Goal: Navigation & Orientation: Find specific page/section

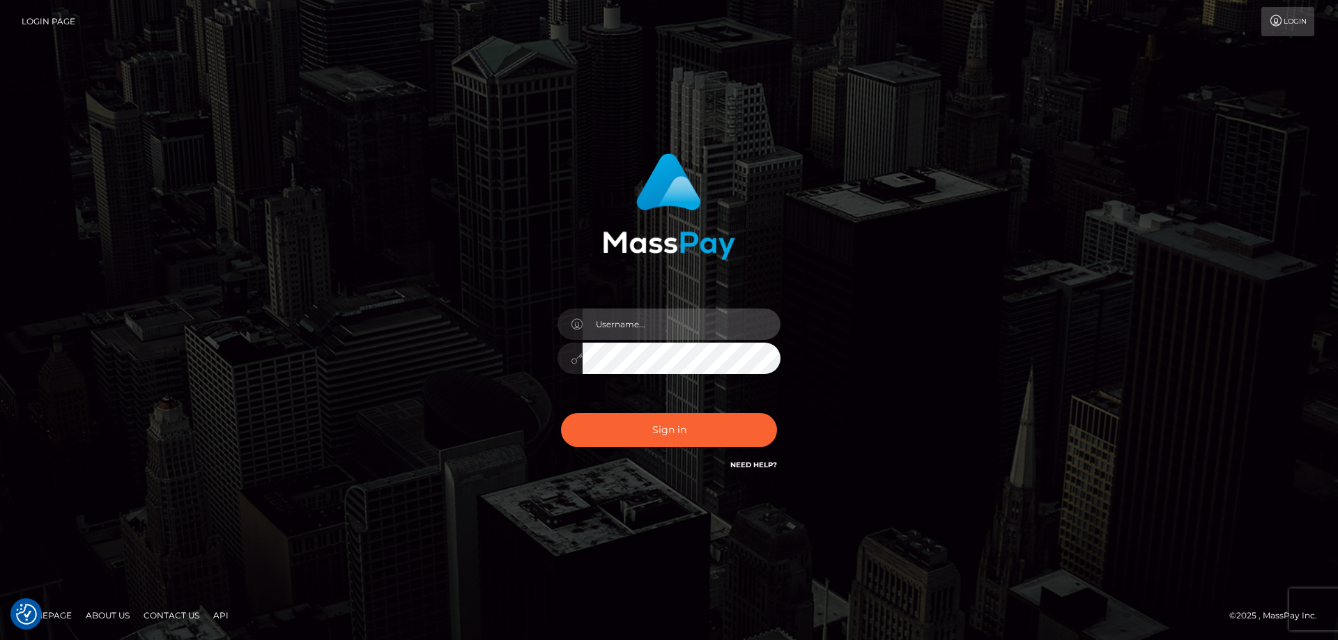
click at [697, 323] on input "text" at bounding box center [681, 324] width 198 height 31
click at [0, 639] on com-1password-button at bounding box center [0, 640] width 0 height 0
type input "emi.throne"
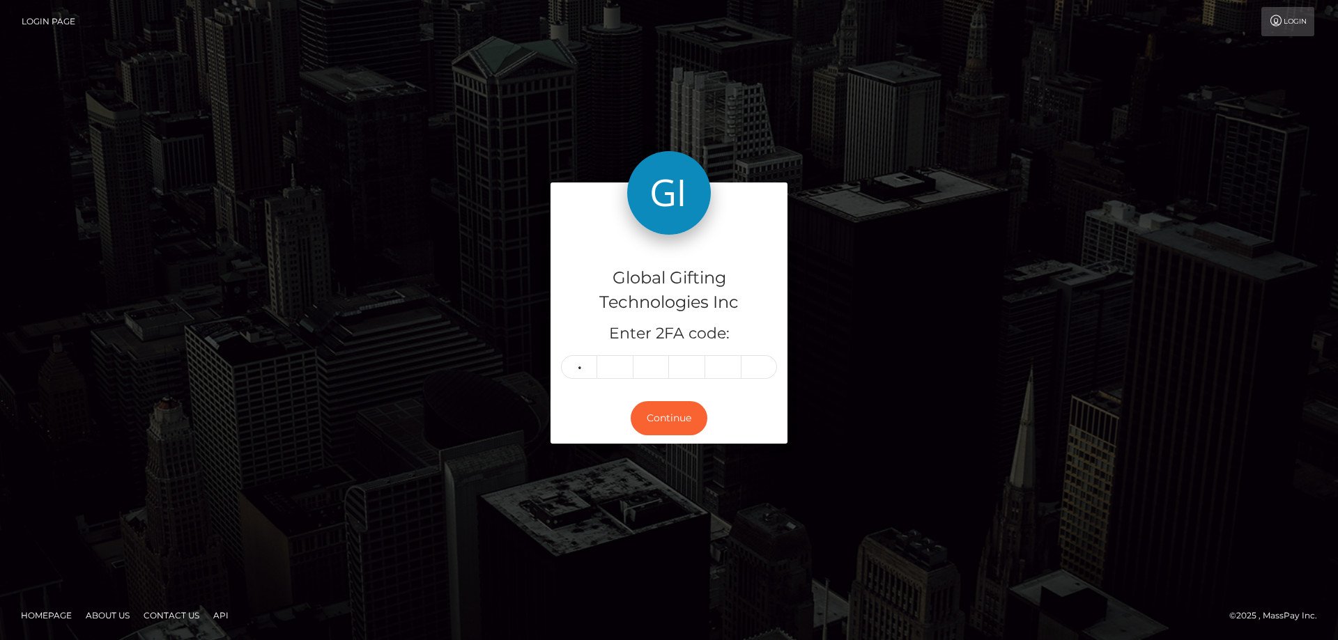
type input "7"
type input "2"
type input "1"
type input "0"
type input "1"
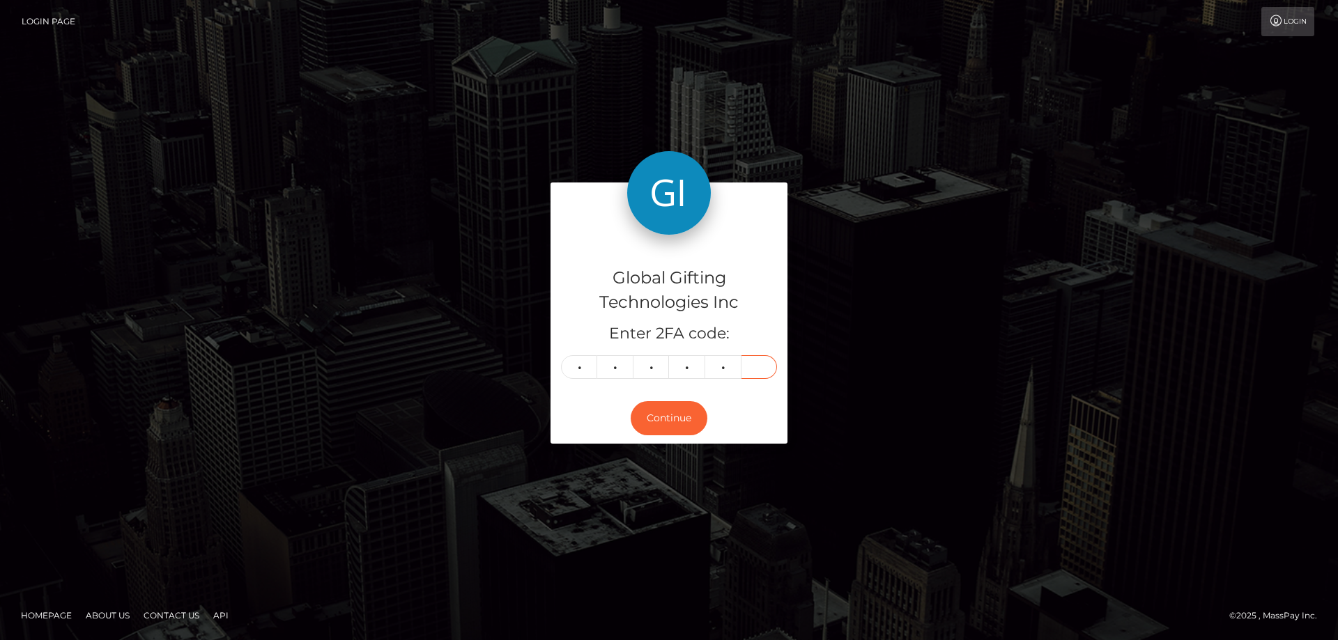
type input "9"
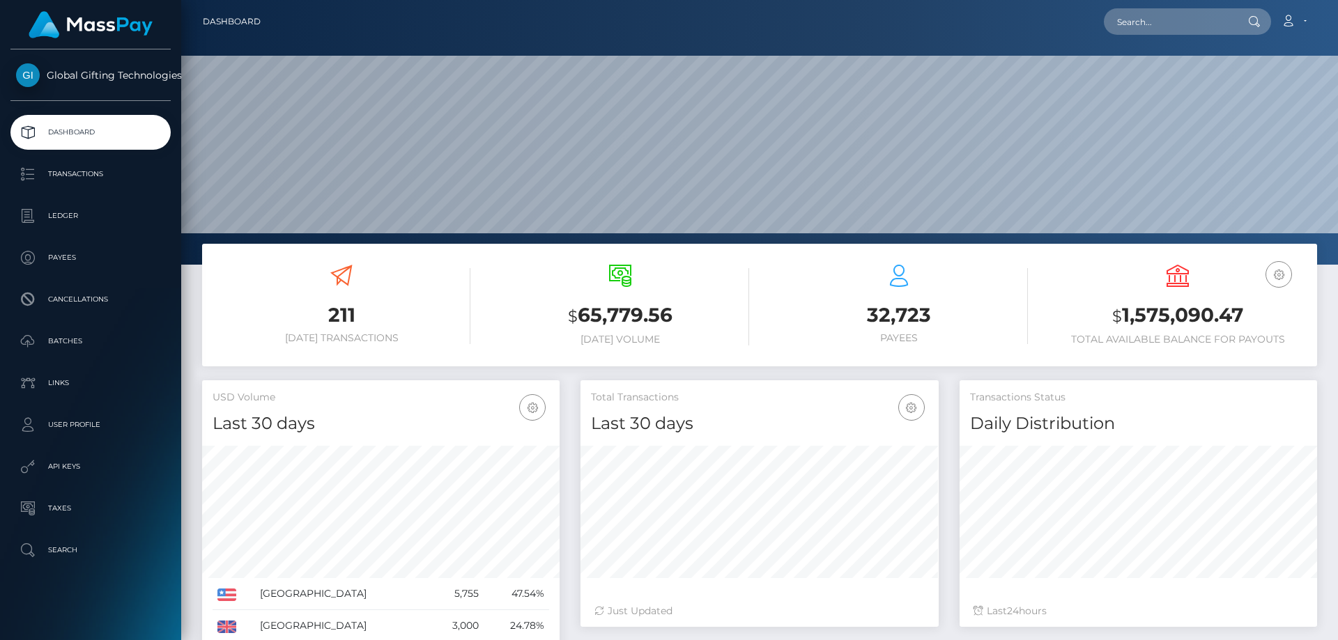
scroll to position [247, 358]
click at [217, 13] on link "Dashboard" at bounding box center [232, 21] width 58 height 29
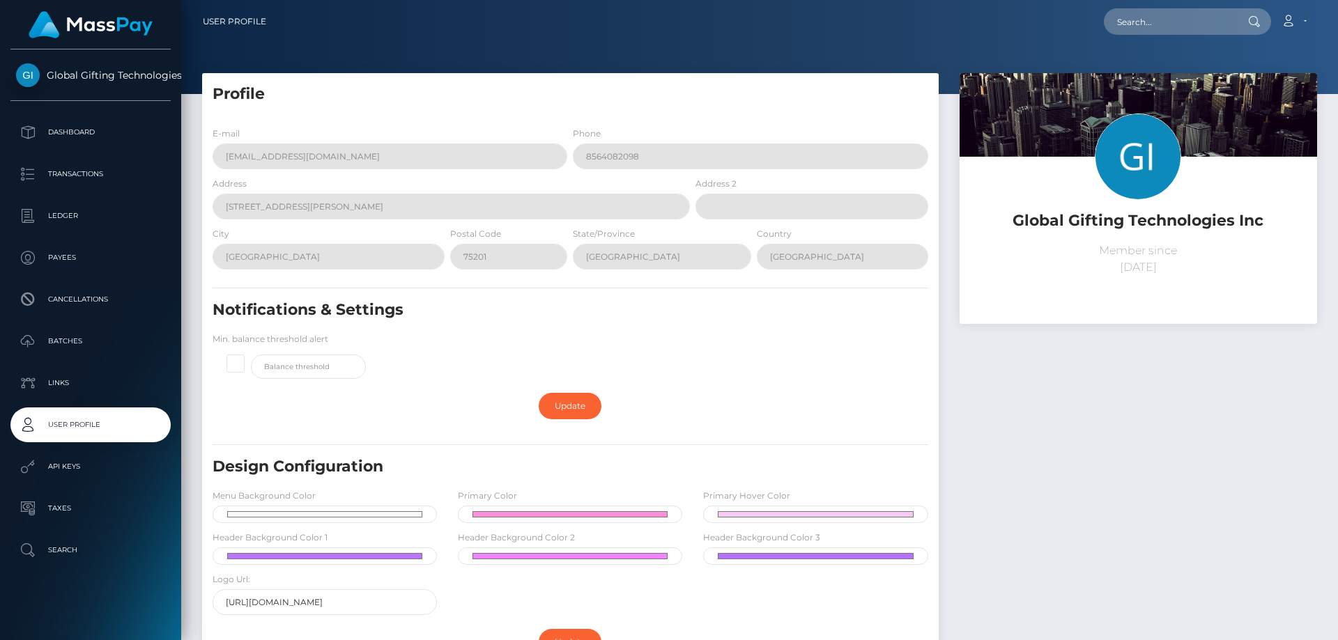
click at [861, 35] on div "Loading... Loading... Account Edit Profile Logout" at bounding box center [796, 21] width 1039 height 29
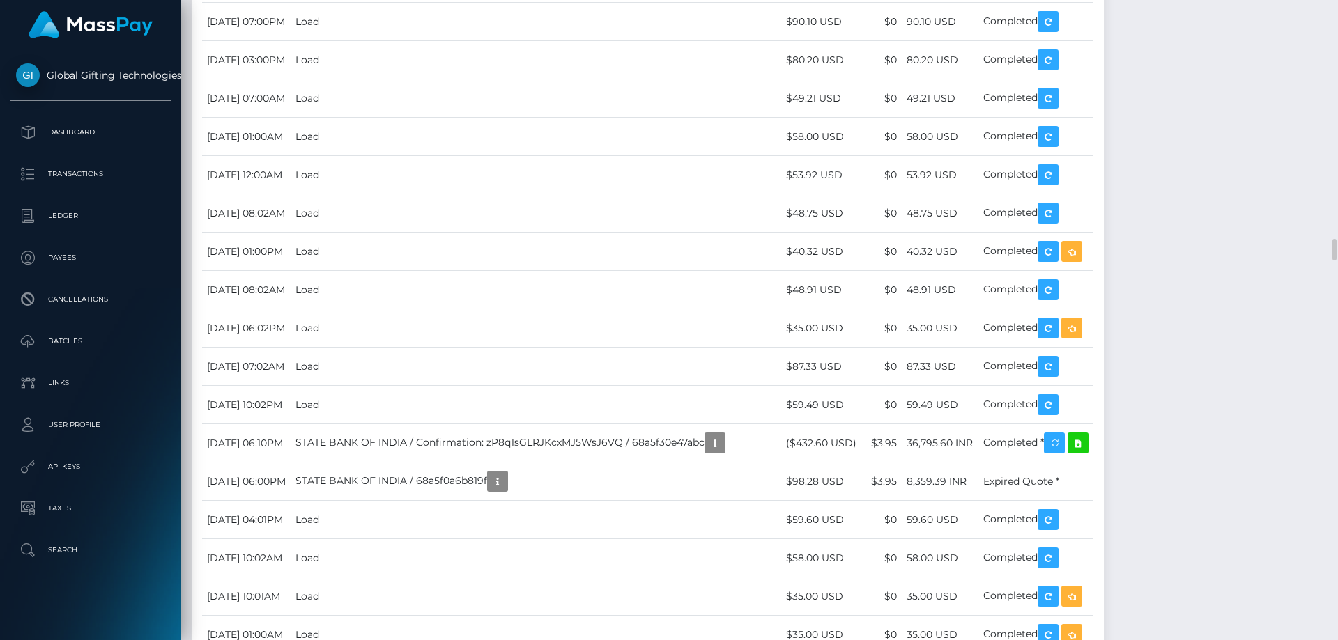
scroll to position [4946, 0]
